Goal: Transaction & Acquisition: Subscribe to service/newsletter

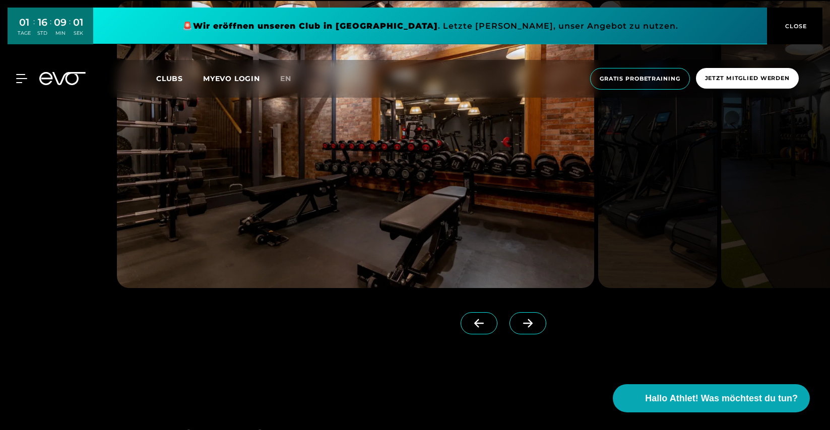
scroll to position [959, 0]
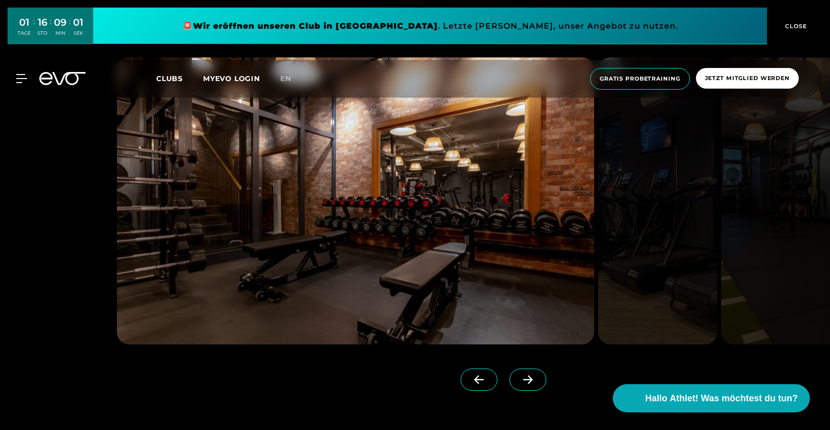
click at [524, 373] on span at bounding box center [527, 380] width 37 height 22
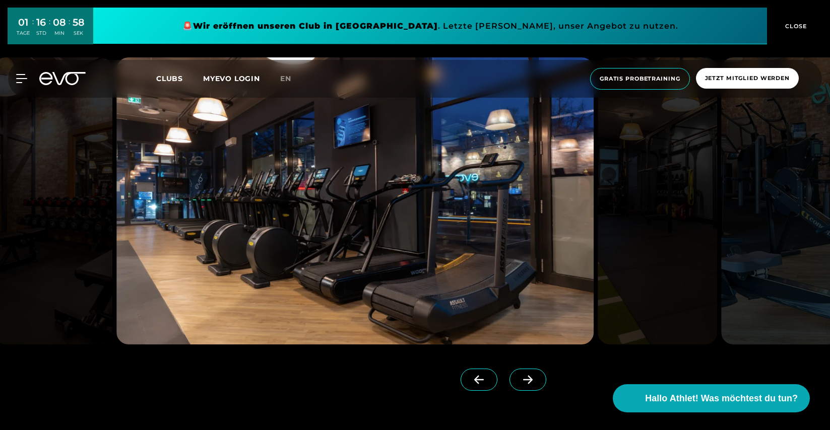
click at [524, 376] on icon at bounding box center [528, 379] width 18 height 9
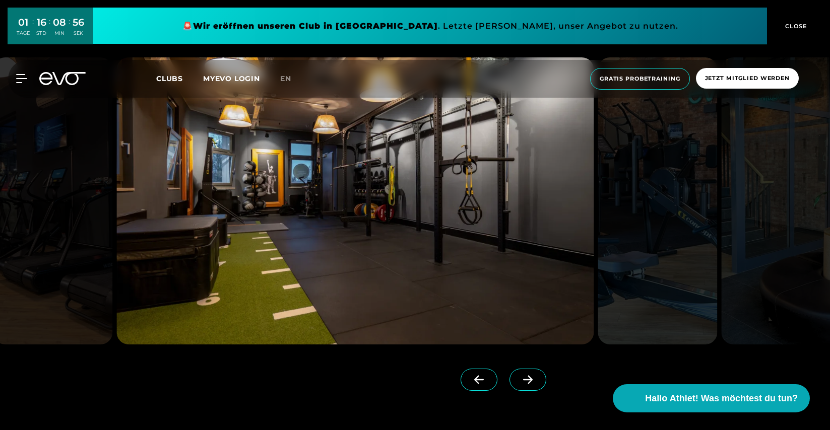
click at [524, 376] on icon at bounding box center [528, 379] width 18 height 9
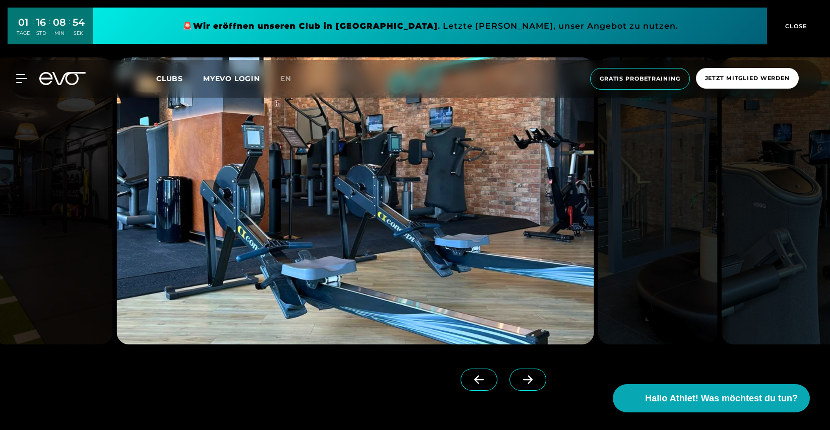
click at [524, 377] on icon at bounding box center [528, 379] width 18 height 9
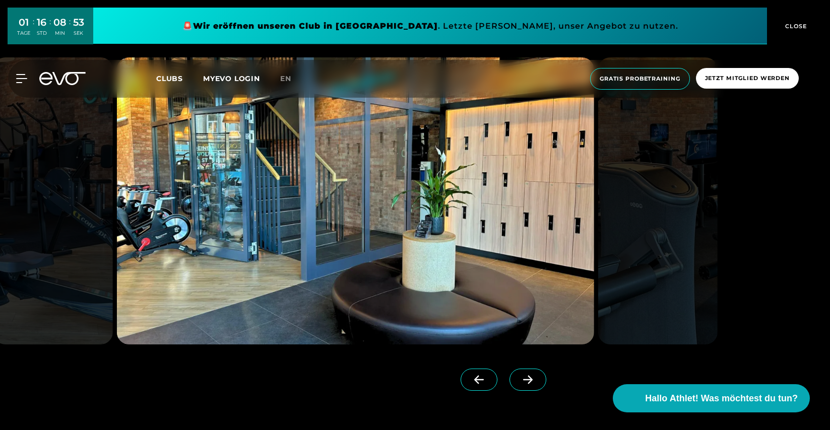
click at [524, 377] on icon at bounding box center [528, 379] width 18 height 9
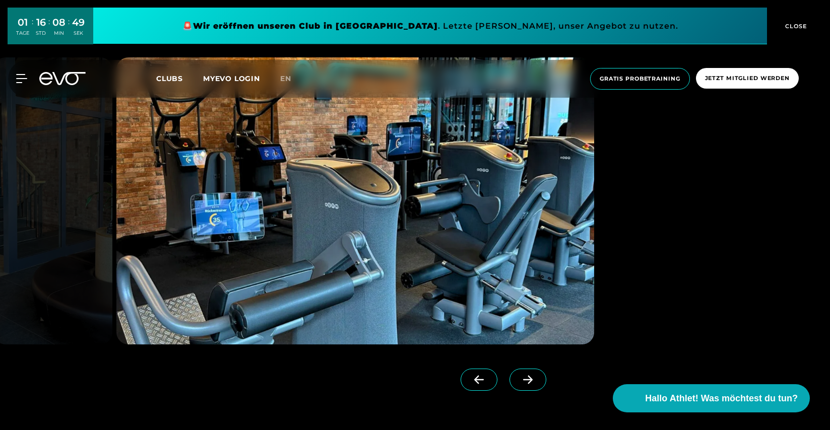
click at [525, 377] on icon at bounding box center [528, 379] width 18 height 9
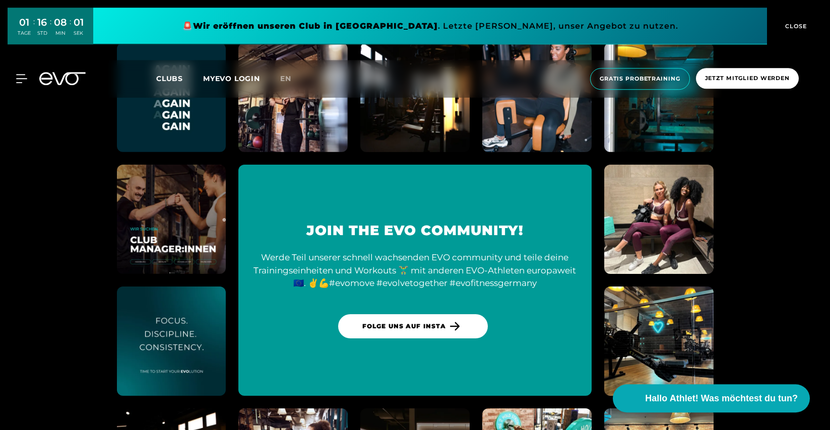
scroll to position [3869, 0]
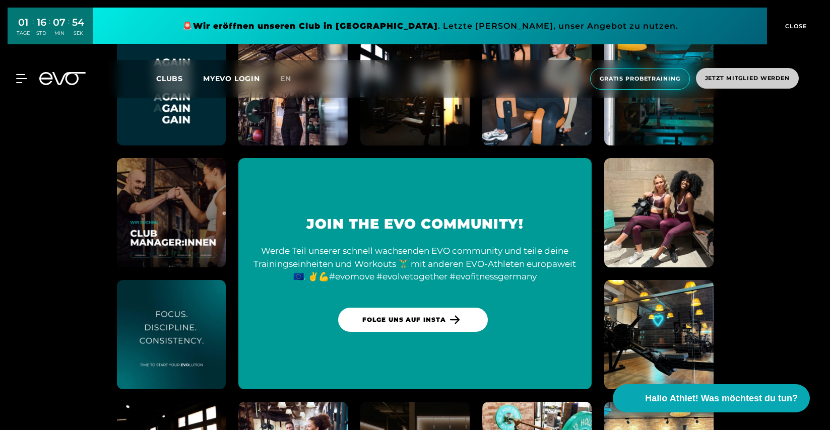
click at [734, 79] on span "Jetzt Mitglied werden" at bounding box center [747, 78] width 85 height 9
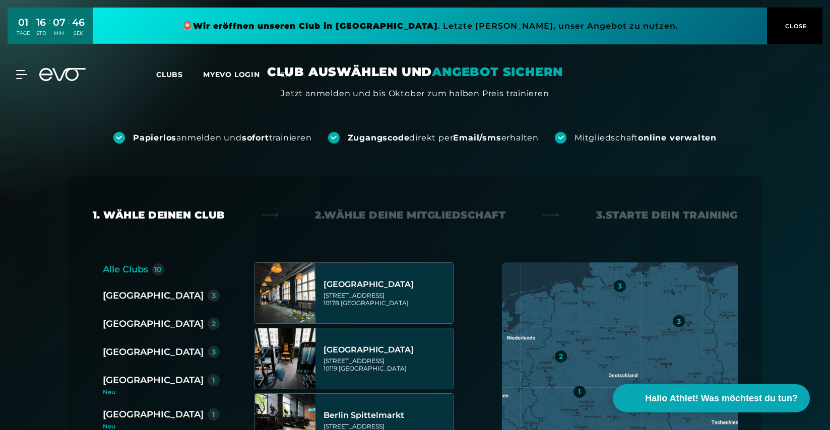
scroll to position [56, 0]
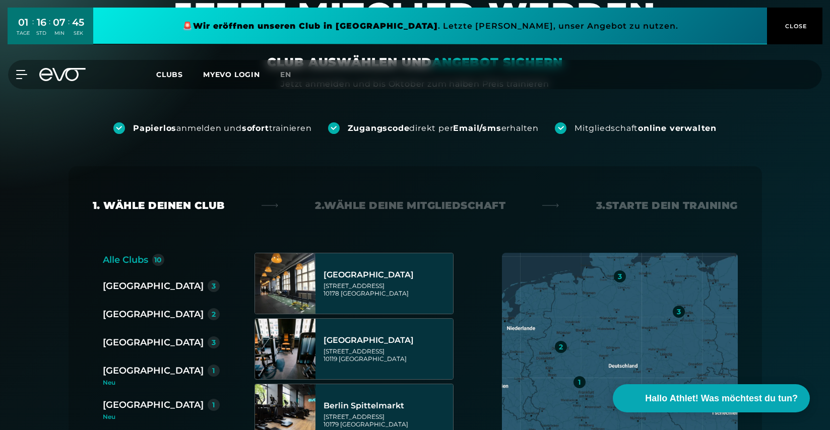
click at [137, 346] on div "[GEOGRAPHIC_DATA]" at bounding box center [153, 342] width 101 height 14
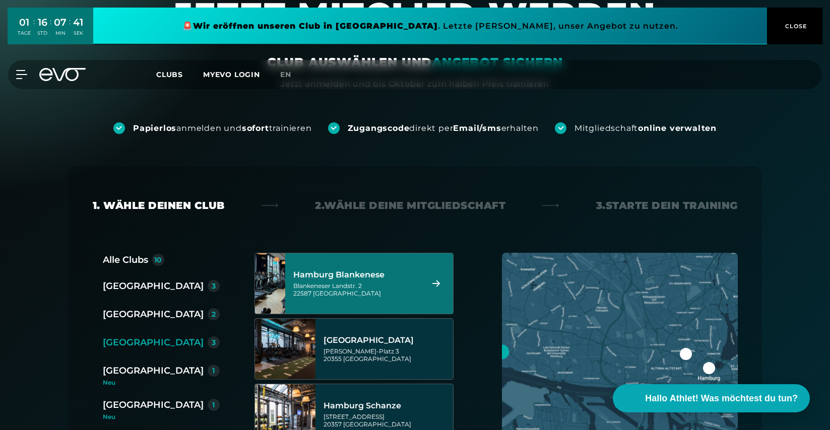
click at [381, 292] on div "Blankeneser Landstr. 2 22587 [GEOGRAPHIC_DATA]" at bounding box center [356, 289] width 126 height 15
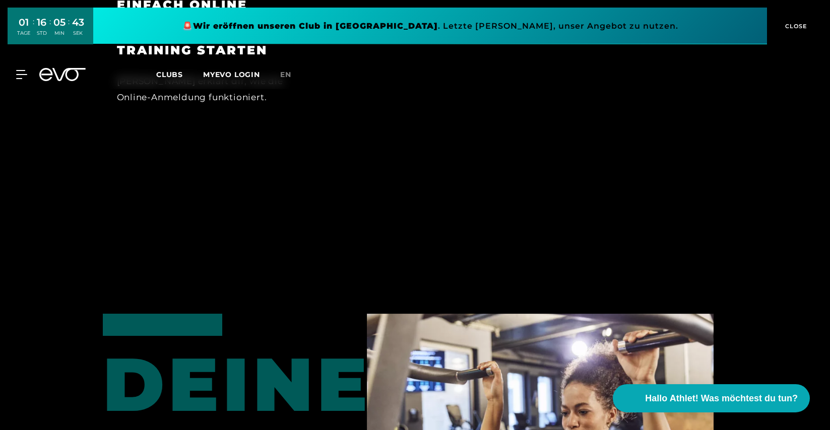
scroll to position [916, 0]
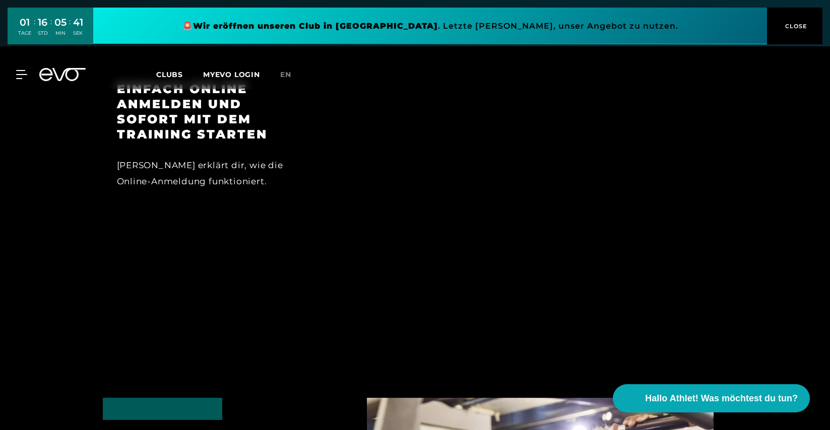
click at [803, 26] on span "CLOSE" at bounding box center [794, 26] width 25 height 9
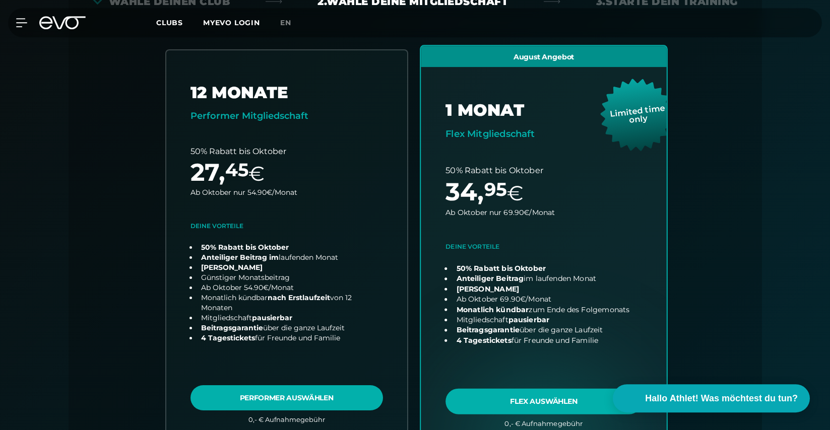
scroll to position [0, 0]
